Goal: Find specific page/section: Find specific page/section

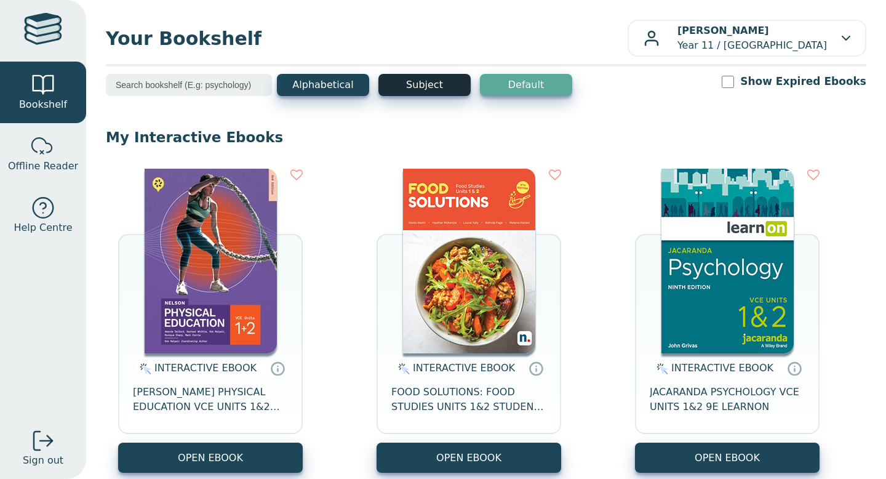
click at [445, 82] on button "Subject" at bounding box center [424, 85] width 92 height 22
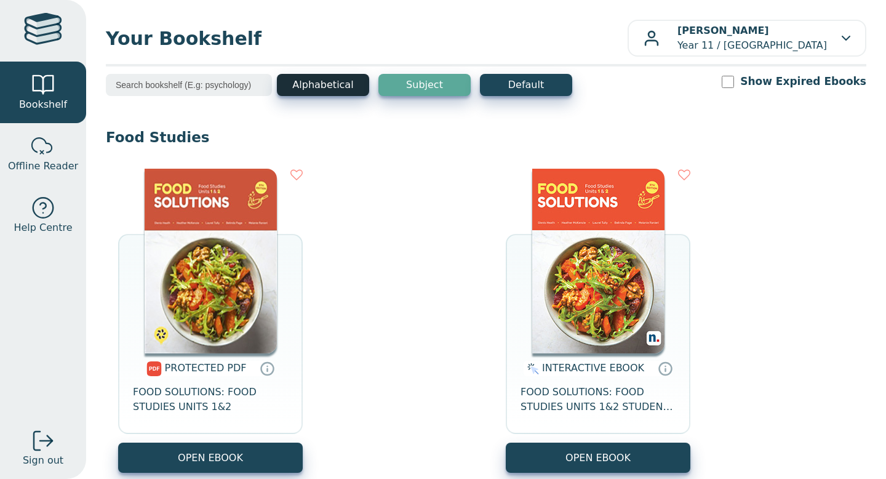
click at [349, 90] on button "Alphabetical" at bounding box center [323, 85] width 92 height 22
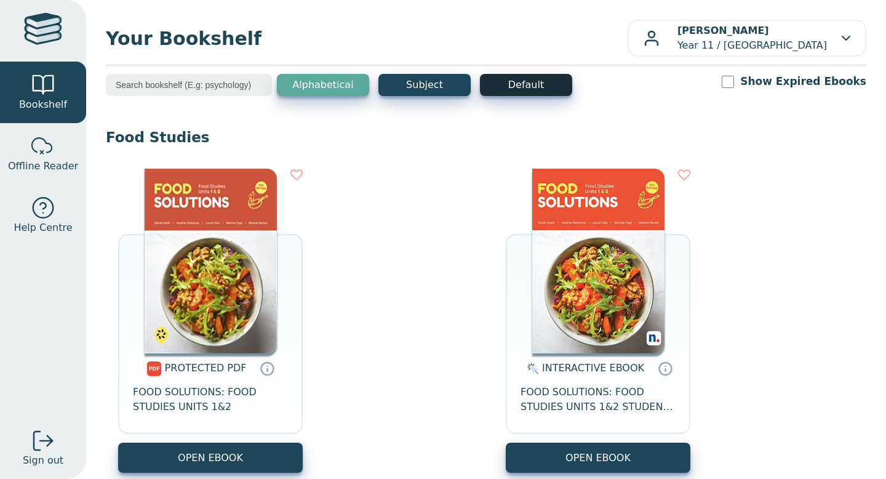
click at [507, 92] on button "Default" at bounding box center [526, 85] width 92 height 22
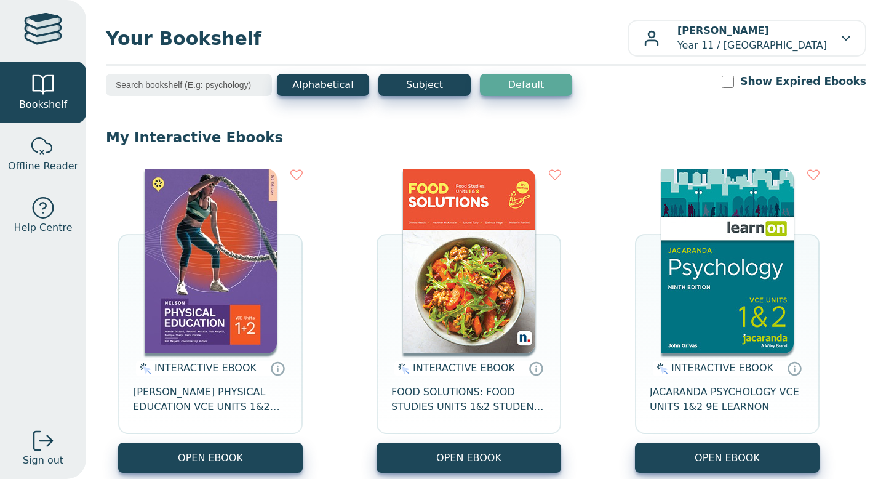
click at [215, 85] on input "search" at bounding box center [189, 85] width 166 height 22
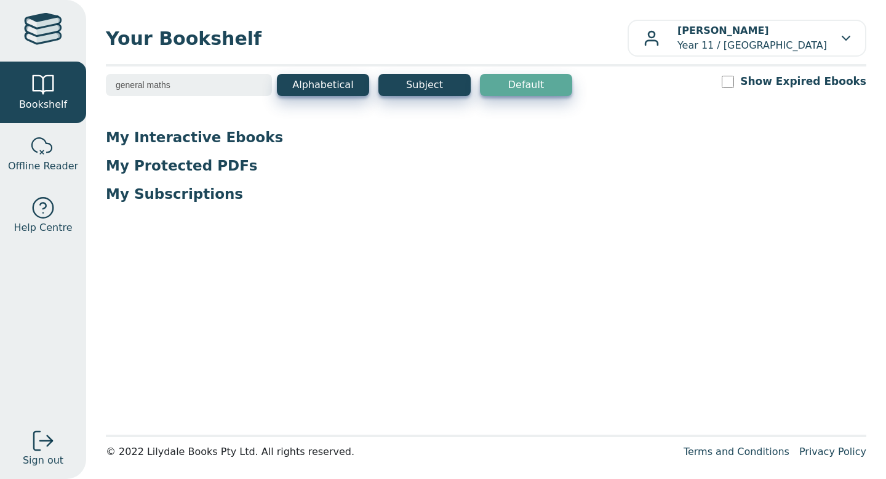
type input "general maths"
click at [734, 79] on input "Show Expired Ebooks" at bounding box center [727, 82] width 12 height 12
click at [734, 84] on input "Show Expired Ebooks" at bounding box center [727, 82] width 12 height 12
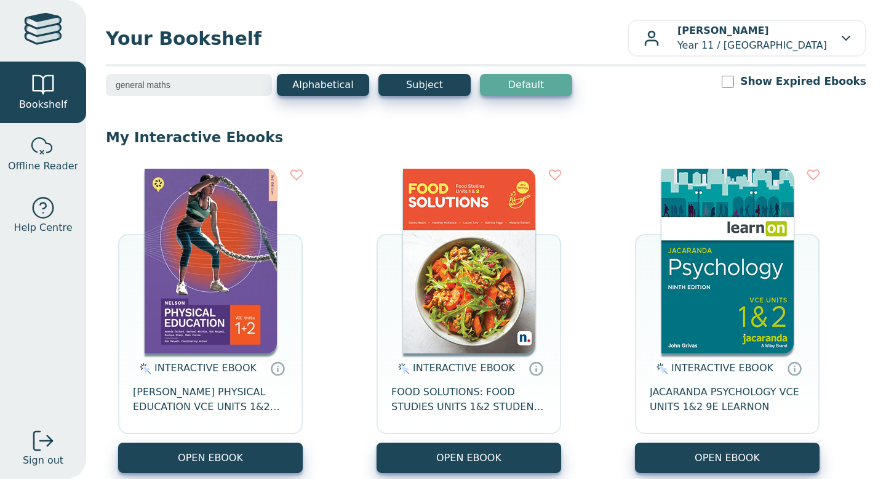
click at [734, 84] on input "Show Expired Ebooks" at bounding box center [727, 82] width 12 height 12
checkbox input "false"
click at [329, 91] on button "Alphabetical" at bounding box center [323, 85] width 92 height 22
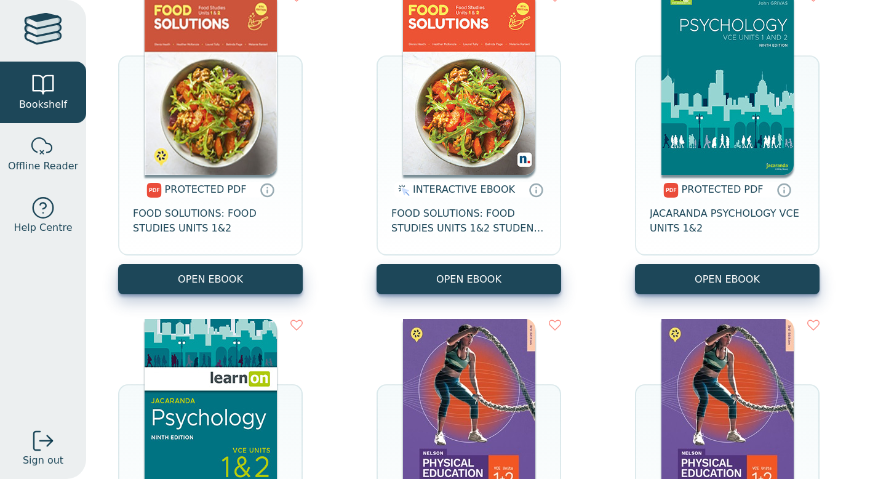
scroll to position [360, 0]
